Goal: Browse casually: Explore the website without a specific task or goal

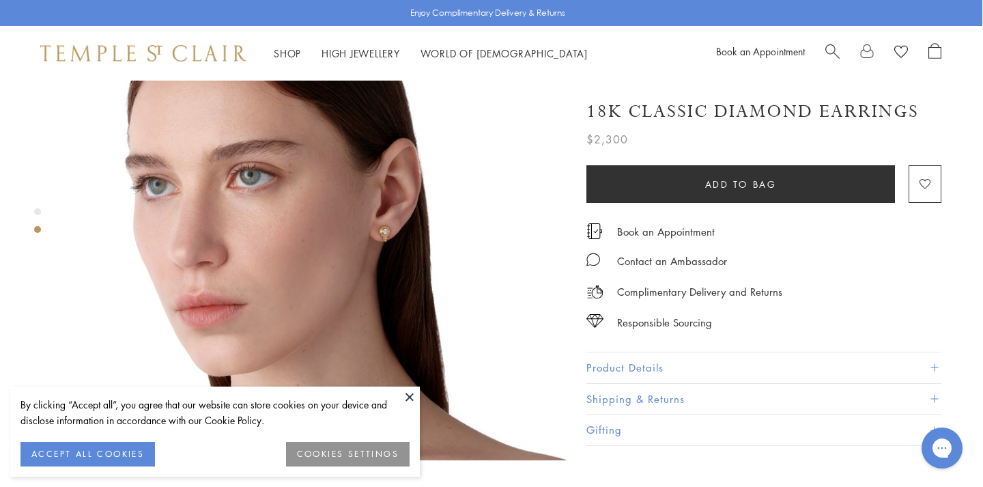
click at [405, 397] on button at bounding box center [409, 396] width 20 height 20
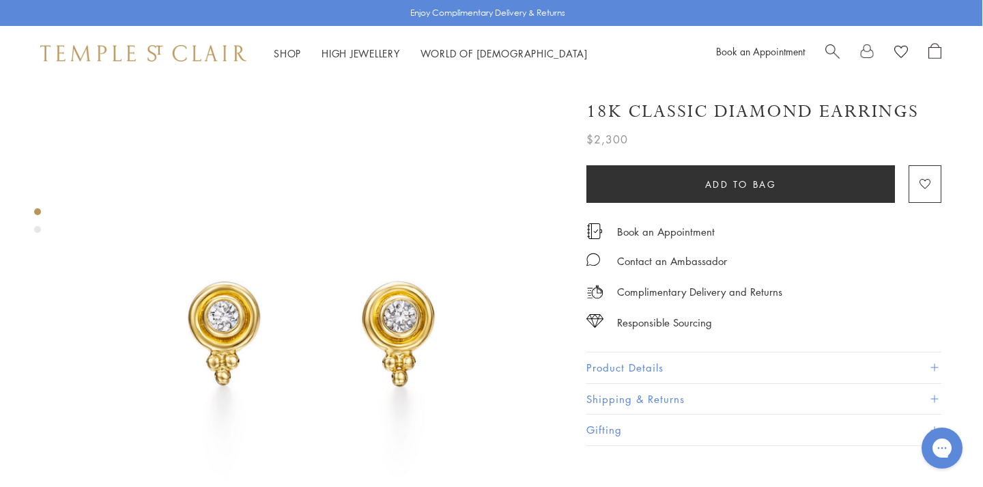
scroll to position [48, 0]
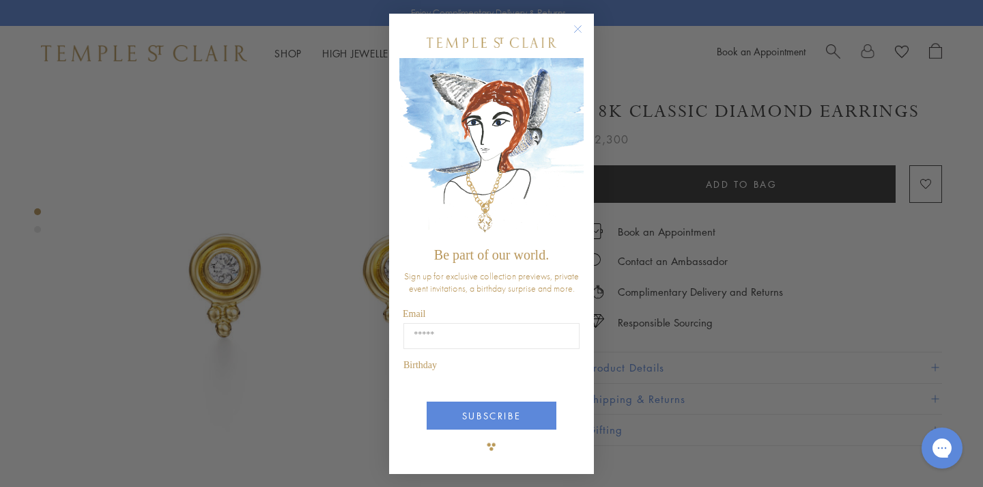
click at [319, 254] on div "Close dialog Be part of our world. Sign up for exclusive collection previews, p…" at bounding box center [491, 243] width 983 height 487
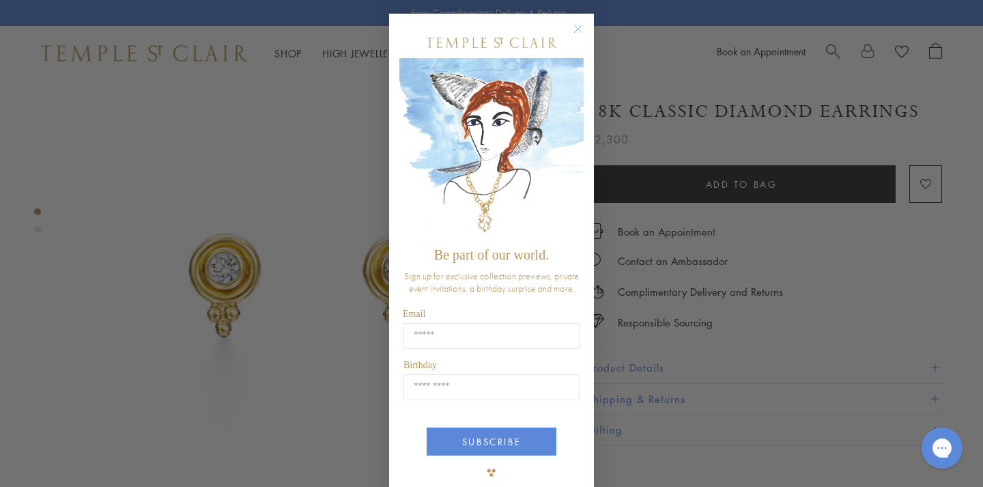
click at [319, 268] on div "Close dialog Be part of our world. Sign up for exclusive collection previews, p…" at bounding box center [491, 243] width 983 height 487
click at [581, 117] on img "POPUP Form" at bounding box center [491, 149] width 184 height 182
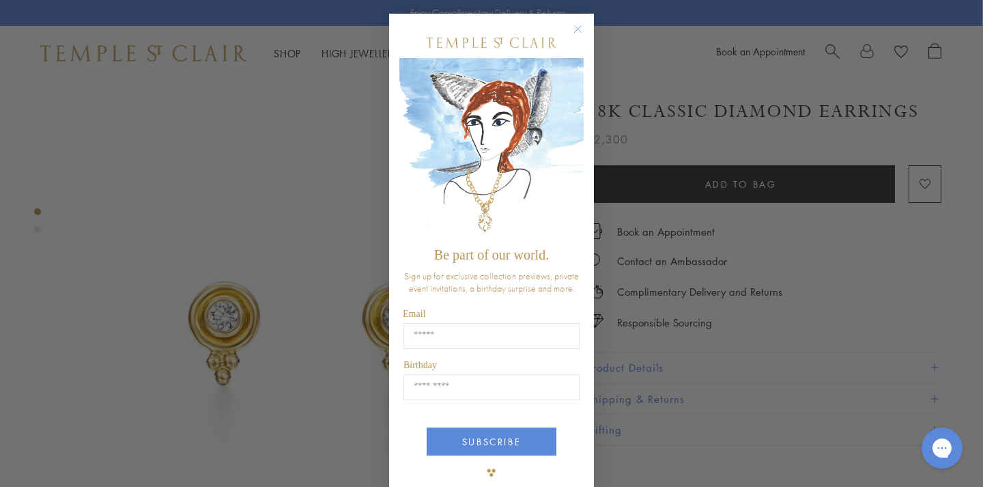
click at [579, 27] on circle "Close dialog" at bounding box center [578, 29] width 16 height 16
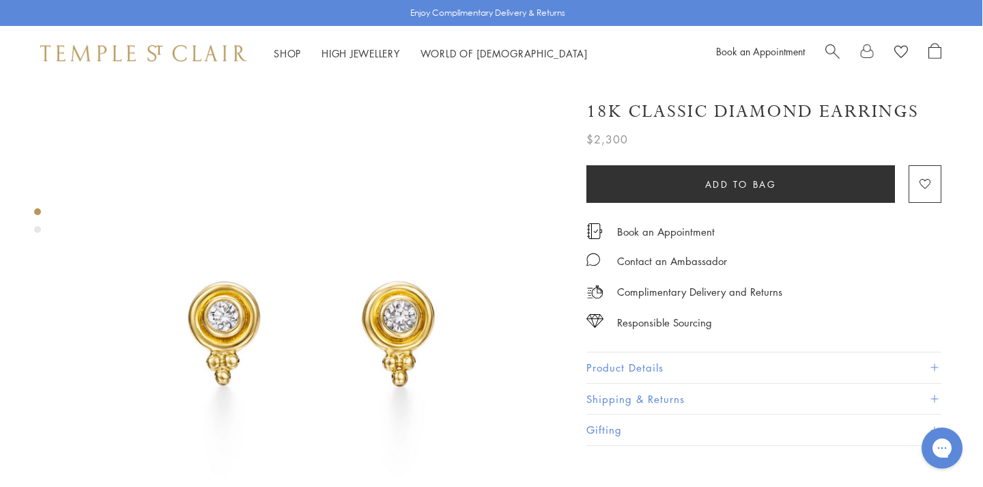
click at [408, 261] on img at bounding box center [317, 330] width 498 height 498
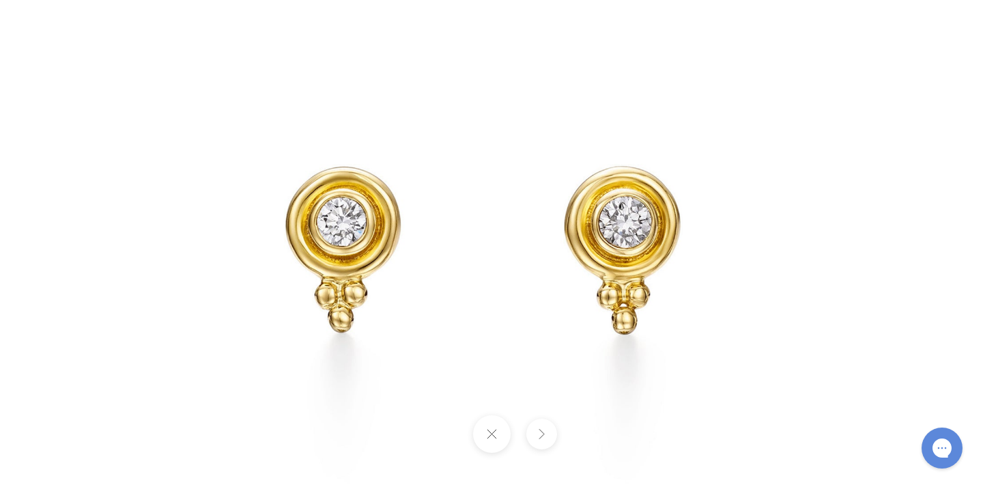
scroll to position [199, 0]
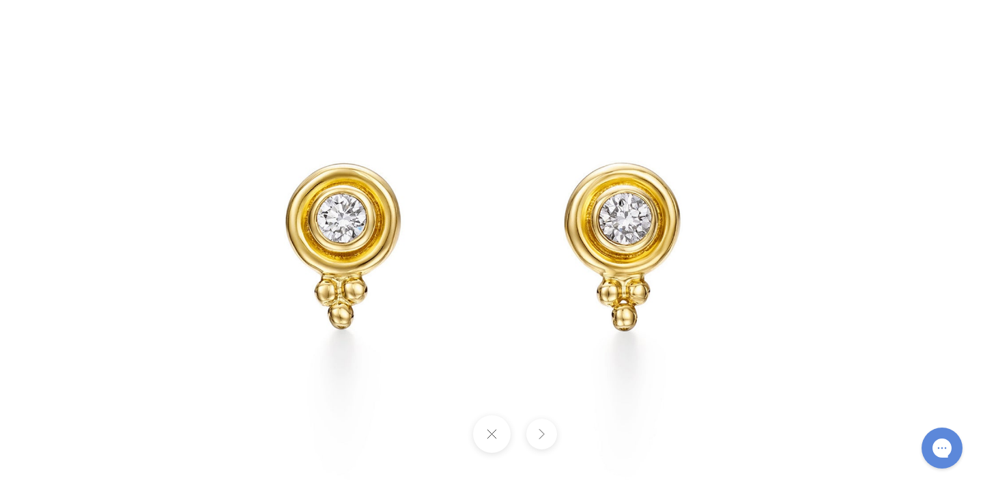
click at [406, 261] on img at bounding box center [491, 240] width 798 height 798
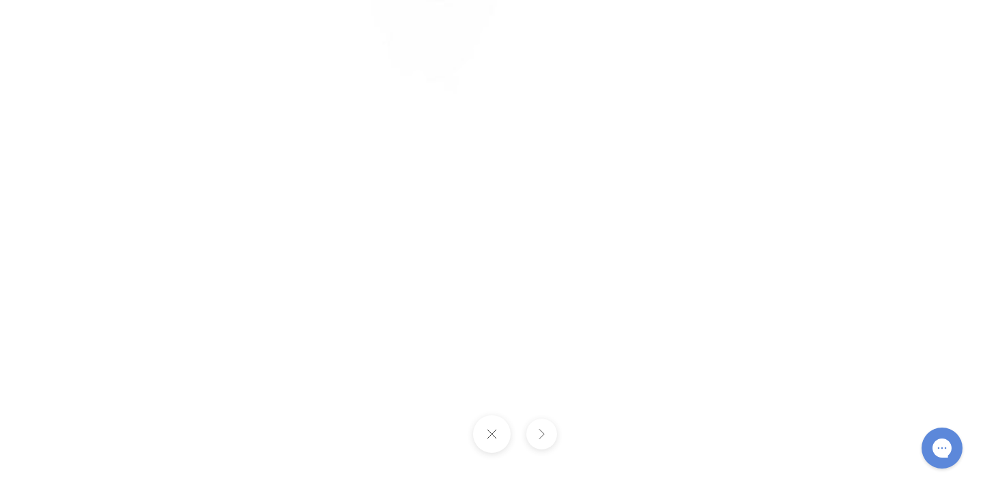
click at [497, 435] on button at bounding box center [491, 434] width 38 height 38
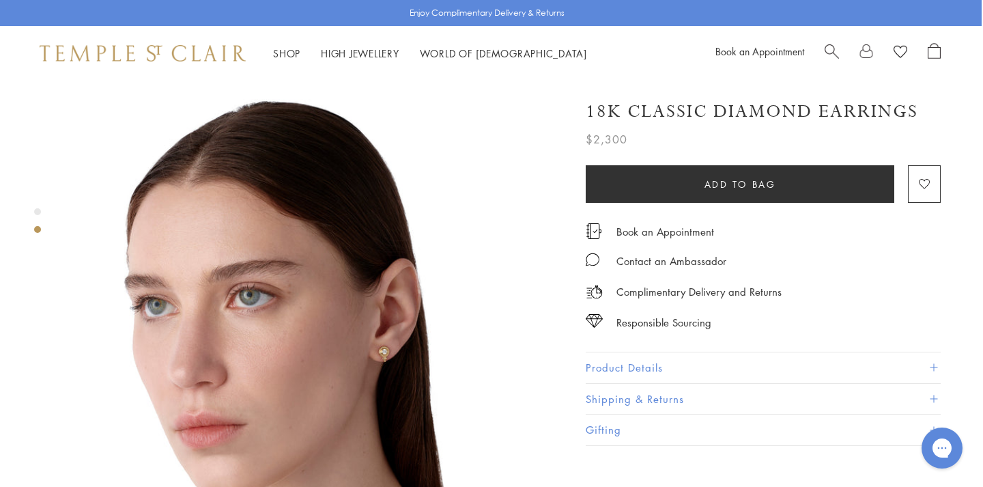
scroll to position [515, 2]
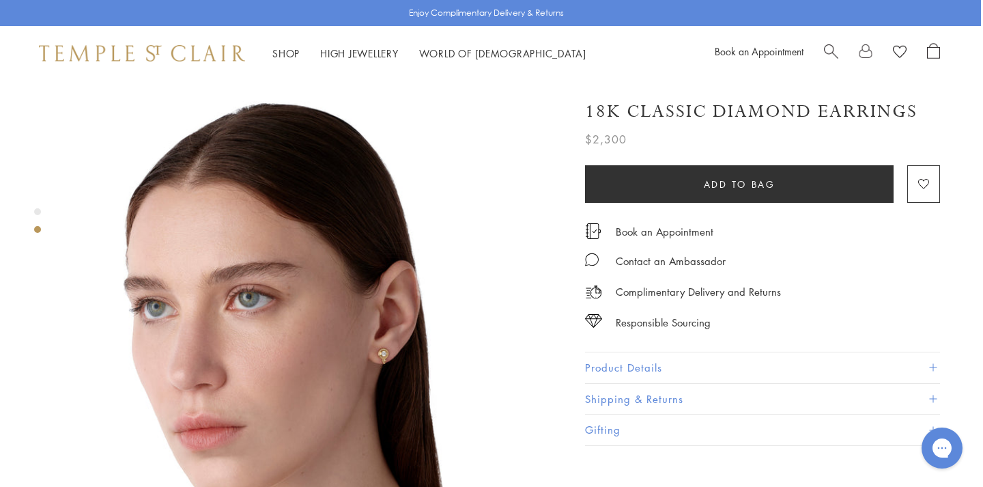
click at [384, 328] on img at bounding box center [315, 333] width 498 height 498
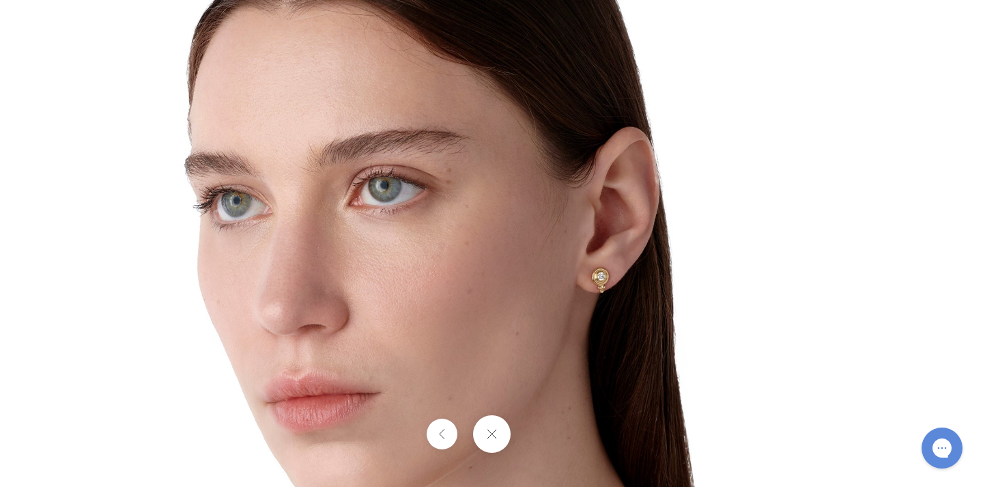
click at [619, 210] on img at bounding box center [491, 243] width 798 height 798
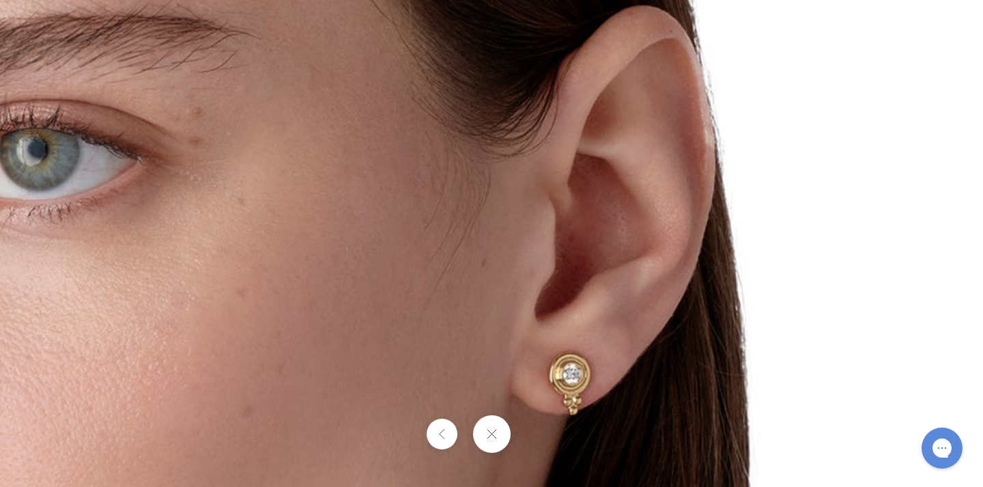
click at [619, 210] on img at bounding box center [301, 293] width 1965 height 1965
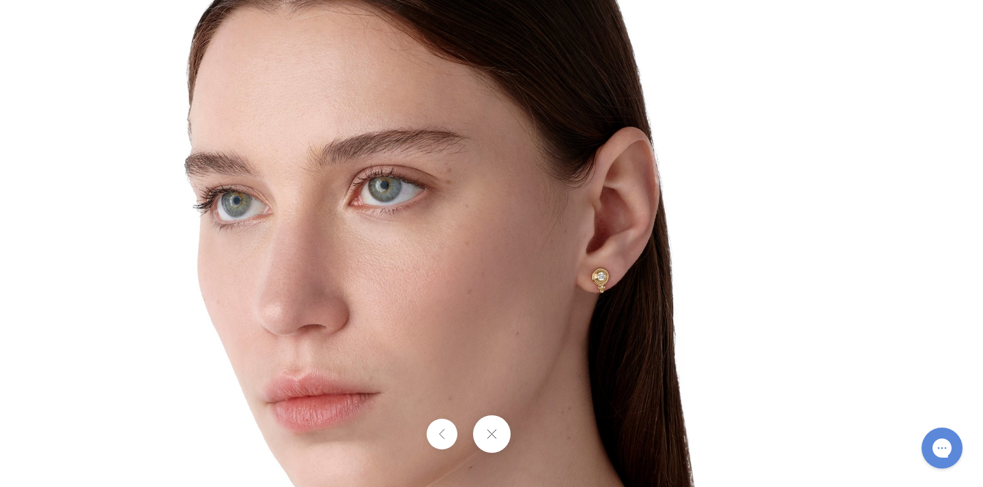
click at [500, 422] on button at bounding box center [491, 434] width 38 height 38
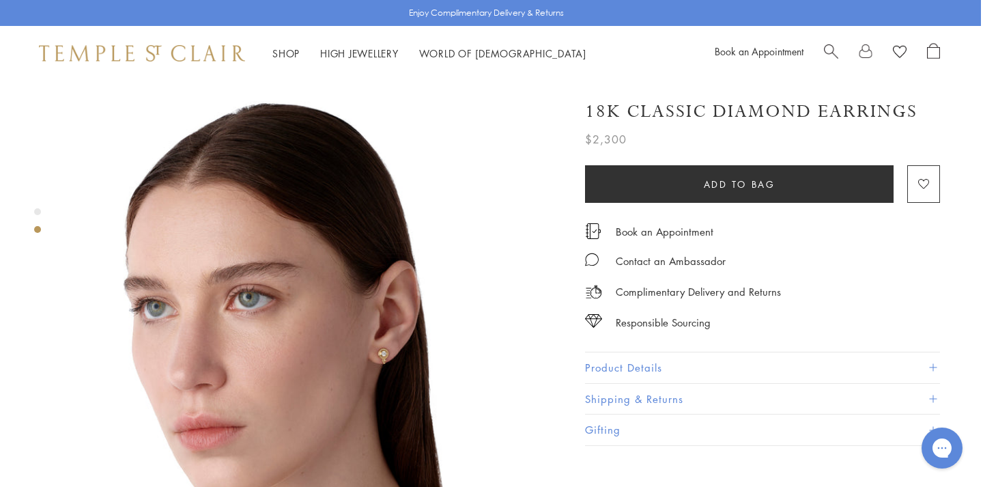
click at [373, 265] on img at bounding box center [315, 333] width 498 height 498
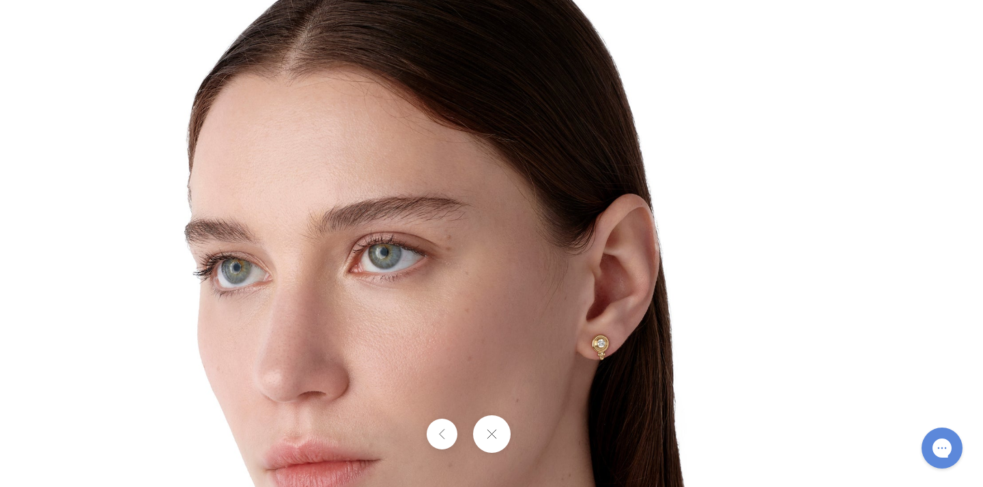
click at [610, 291] on img at bounding box center [491, 310] width 798 height 798
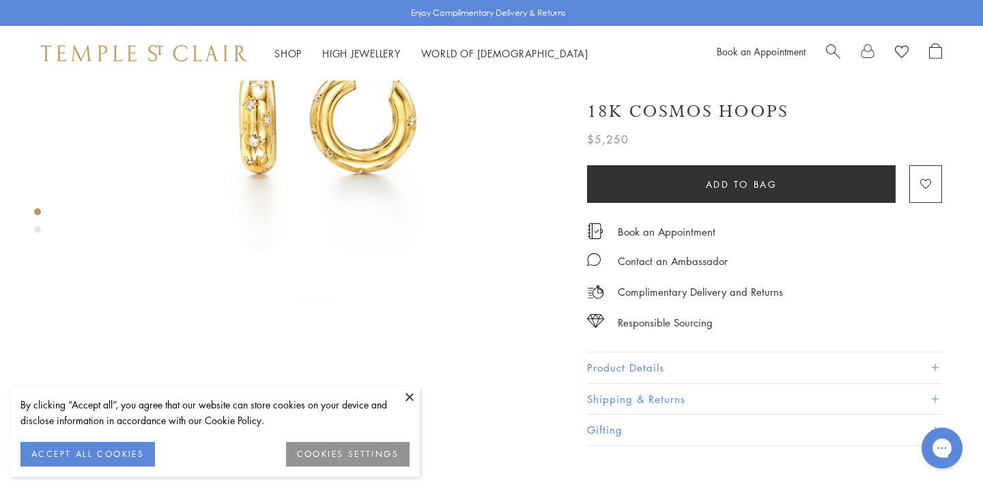
click at [26, 220] on div at bounding box center [303, 371] width 607 height 1020
click at [34, 227] on div "Product gallery navigation" at bounding box center [37, 229] width 7 height 7
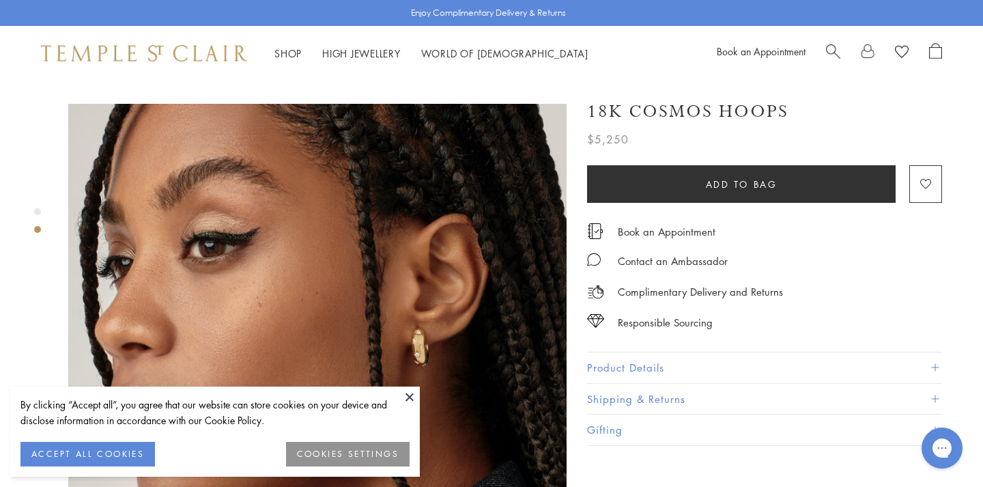
scroll to position [529, 0]
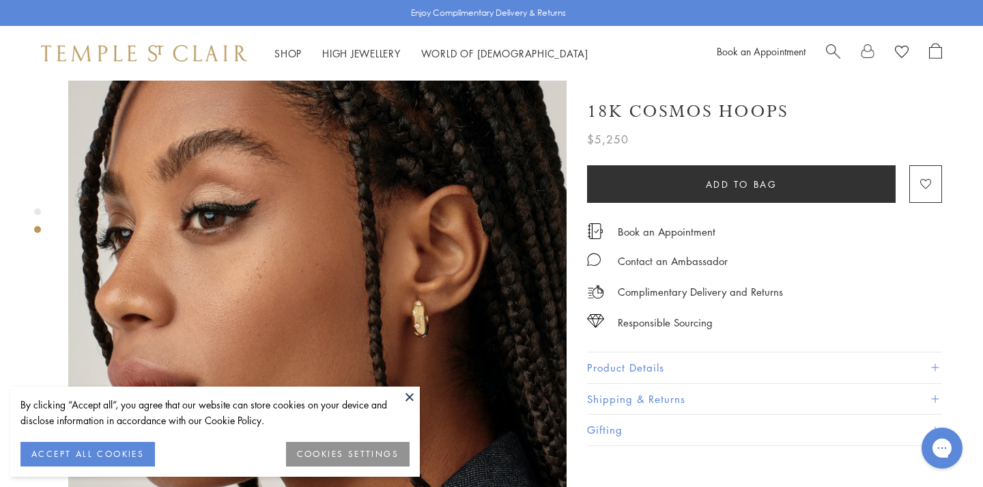
click at [123, 463] on button "ACCEPT ALL COOKIES" at bounding box center [87, 454] width 134 height 25
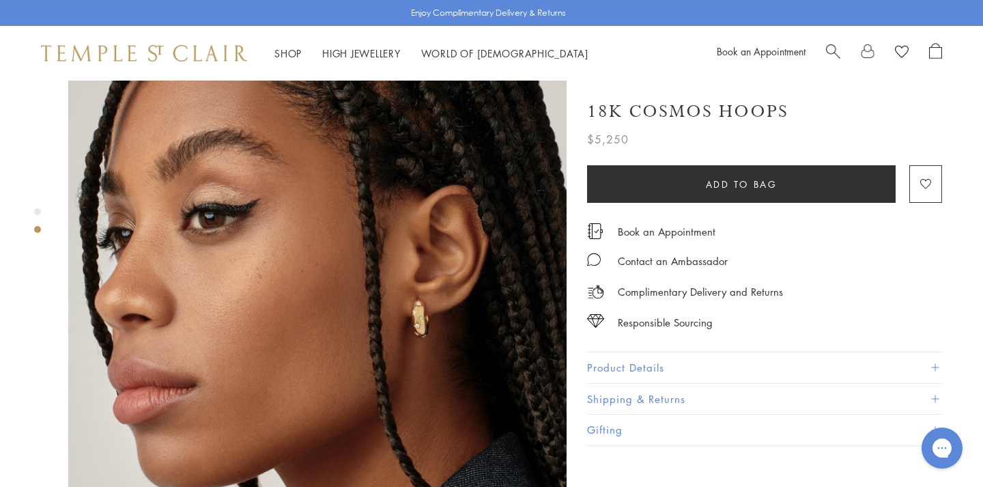
click at [409, 267] on img at bounding box center [317, 323] width 498 height 497
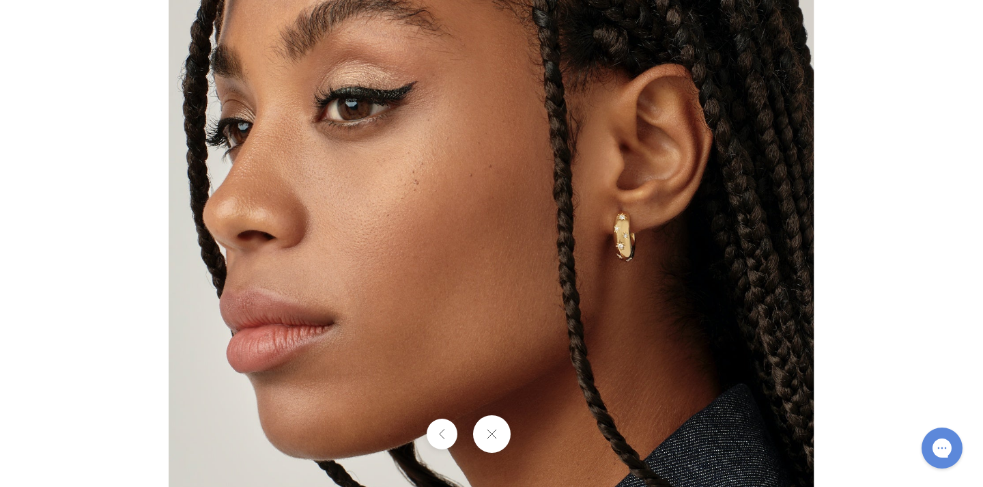
click at [635, 165] on img at bounding box center [491, 243] width 645 height 643
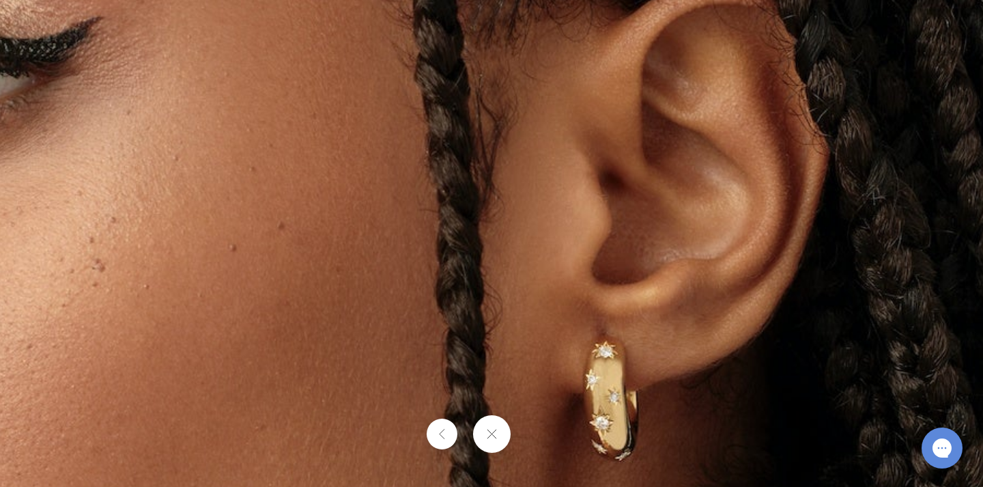
click at [635, 165] on img at bounding box center [283, 415] width 1587 height 1583
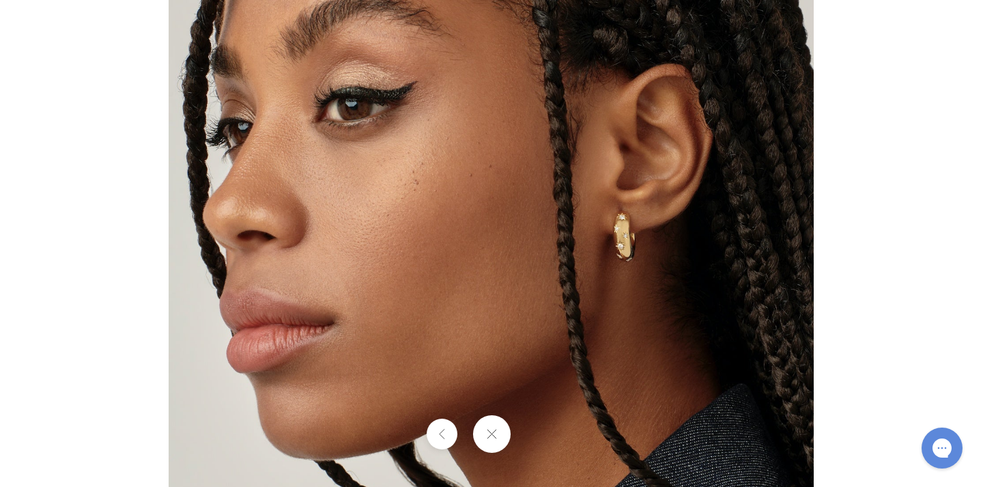
click at [499, 434] on button at bounding box center [491, 434] width 38 height 38
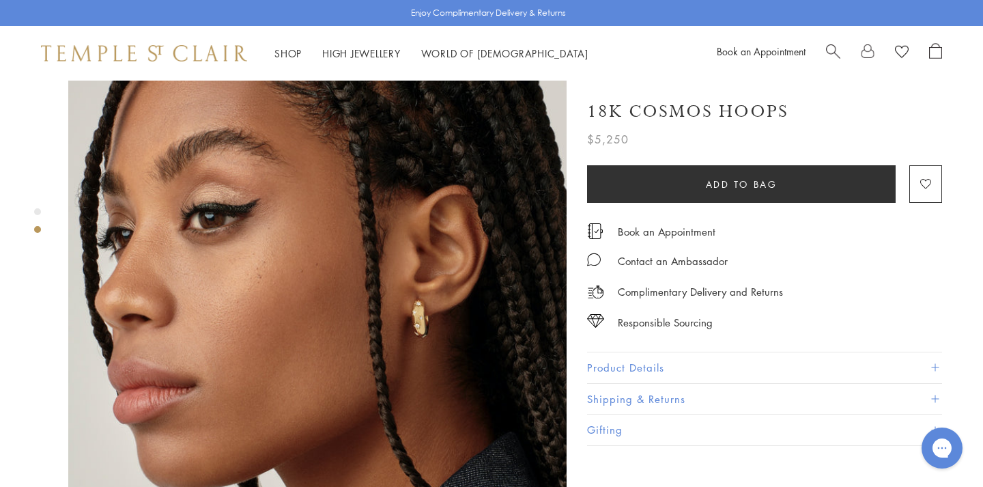
click at [468, 270] on img at bounding box center [317, 323] width 498 height 497
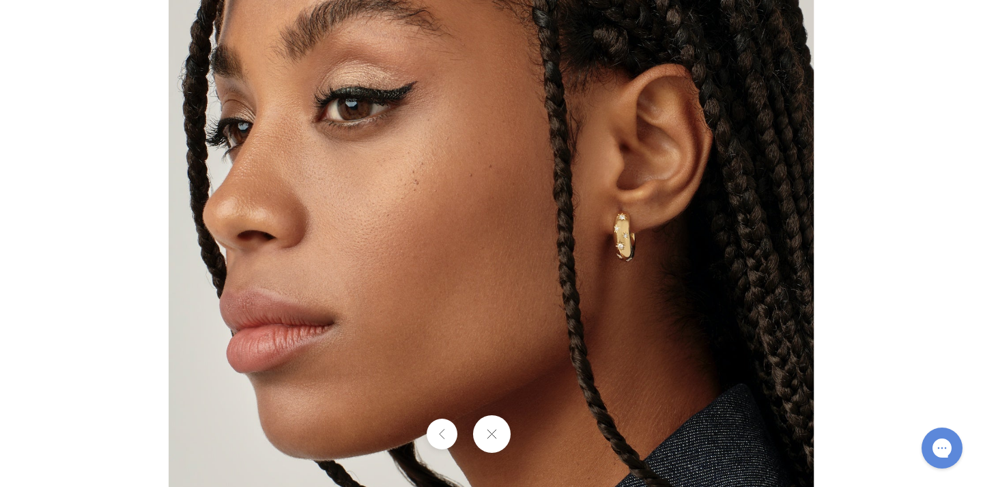
click at [663, 145] on img at bounding box center [491, 243] width 645 height 643
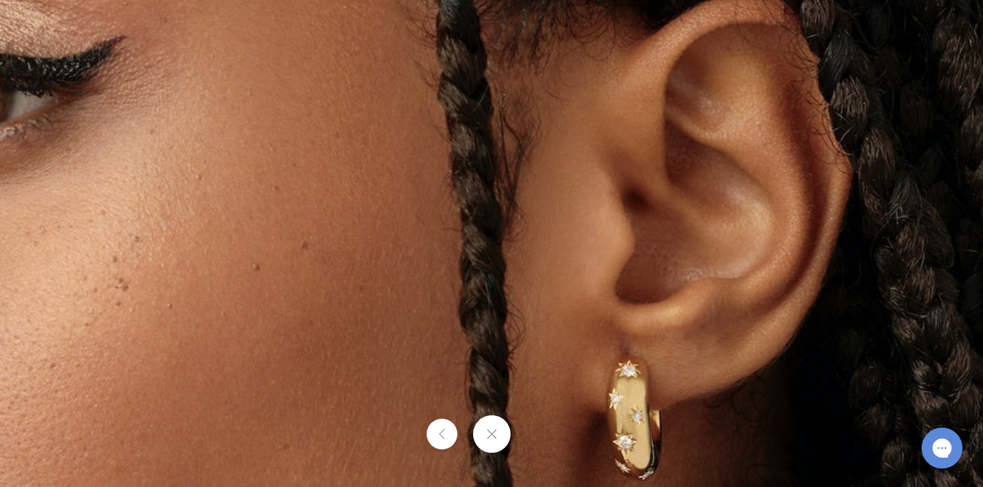
click at [662, 145] on img at bounding box center [306, 434] width 1587 height 1583
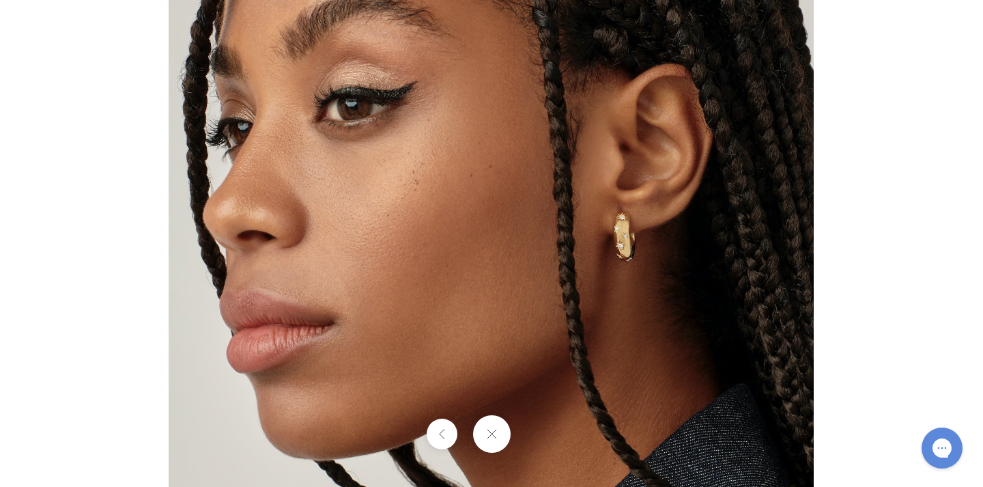
click at [490, 433] on button at bounding box center [491, 434] width 38 height 38
